Goal: Check status

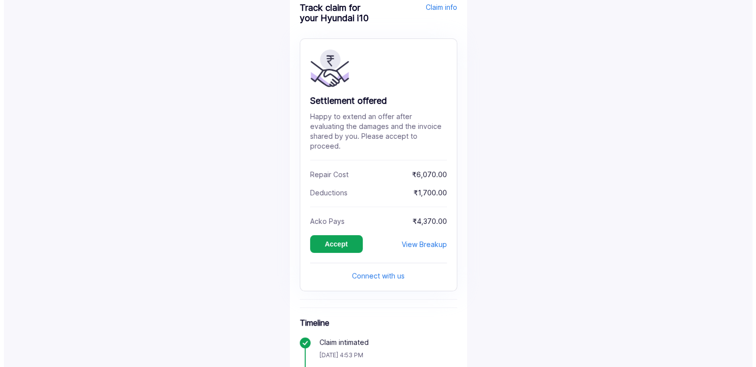
scroll to position [49, 0]
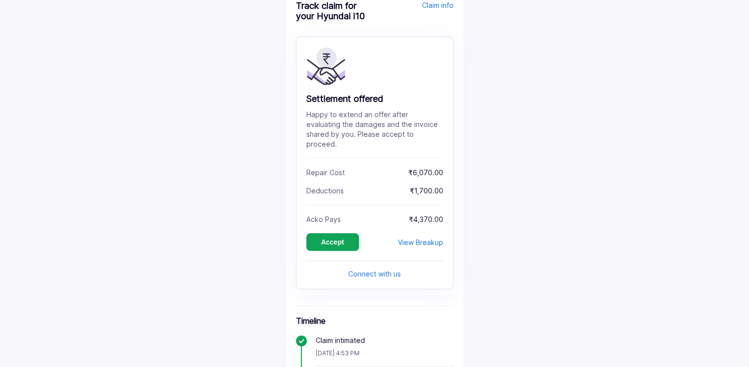
click at [427, 238] on div "View Breakup" at bounding box center [420, 242] width 45 height 8
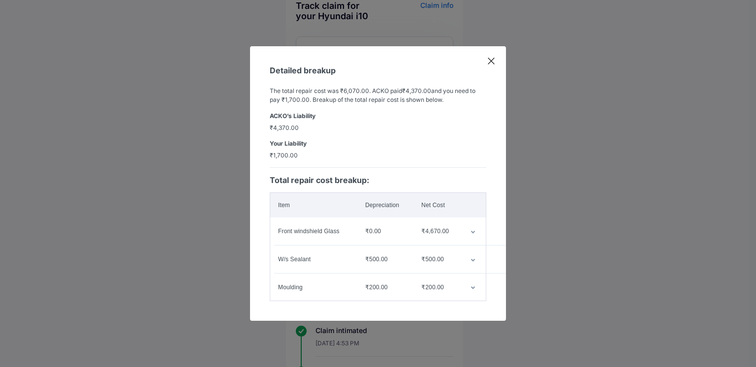
click at [473, 230] on td "customized table" at bounding box center [475, 232] width 24 height 28
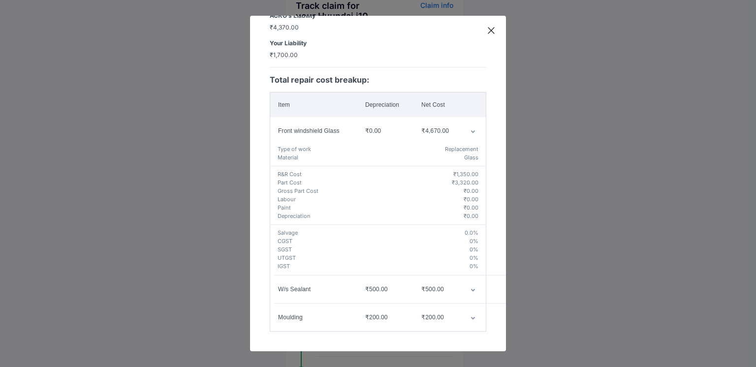
scroll to position [77, 0]
click at [471, 289] on icon "customized table" at bounding box center [473, 290] width 4 height 3
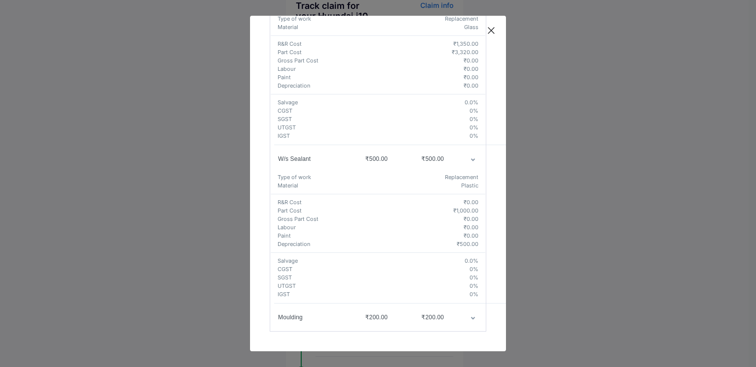
scroll to position [207, 0]
click at [471, 317] on icon "customized table" at bounding box center [473, 318] width 5 height 3
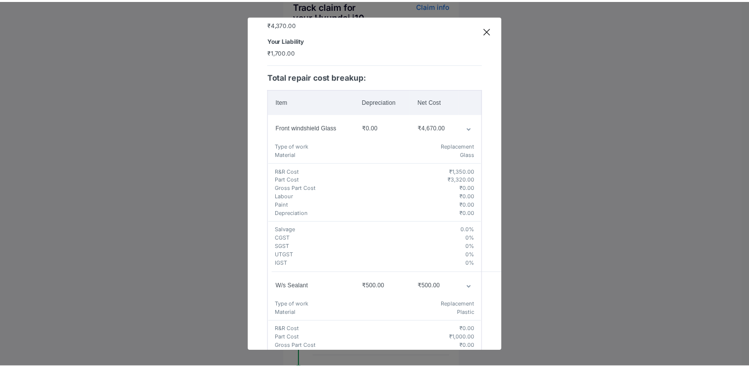
scroll to position [69, 0]
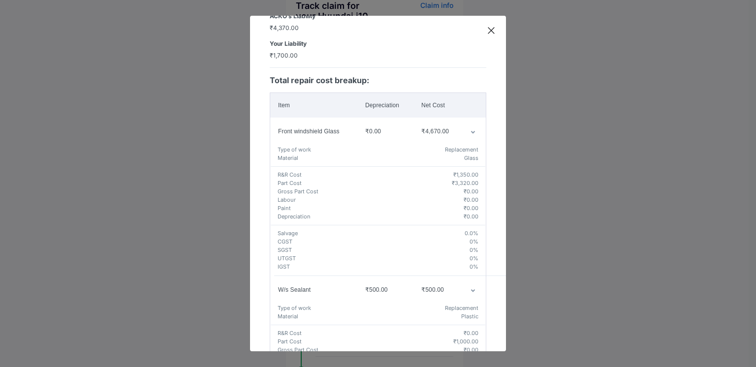
click at [492, 30] on icon at bounding box center [491, 31] width 6 height 6
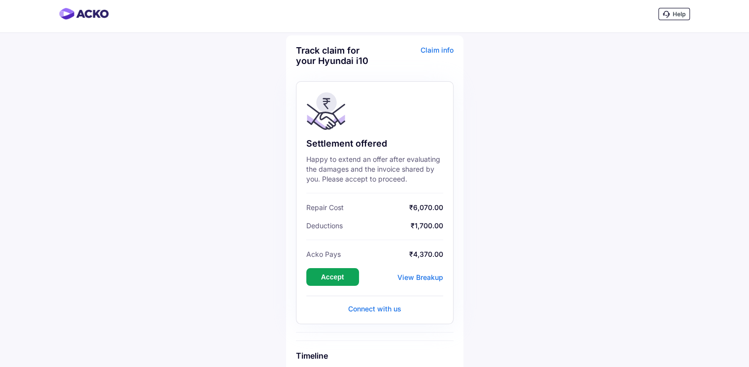
scroll to position [4, 0]
click at [337, 280] on button "Accept" at bounding box center [332, 278] width 53 height 18
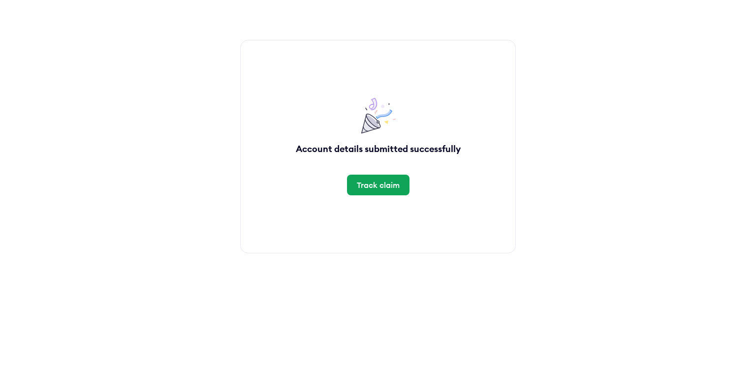
click at [386, 184] on div "Track claim" at bounding box center [378, 185] width 43 height 11
